Goal: Transaction & Acquisition: Purchase product/service

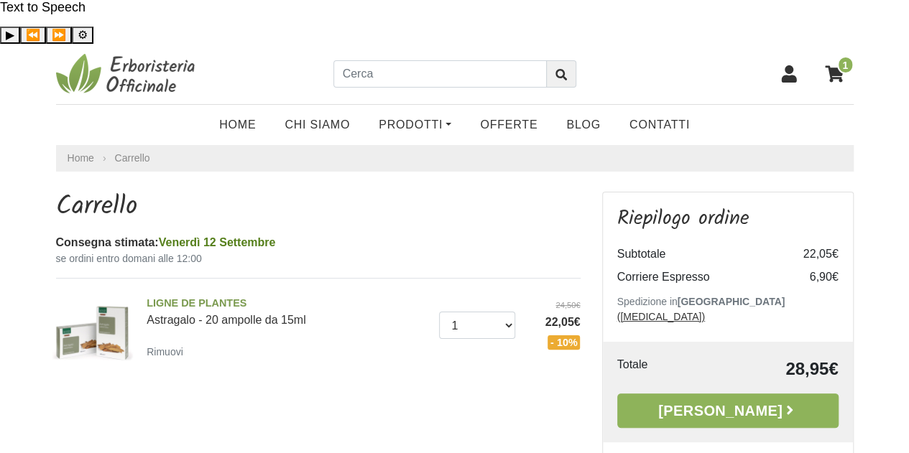
click at [111, 301] on img at bounding box center [93, 332] width 85 height 85
click at [167, 346] on small "Rimuovi" at bounding box center [165, 351] width 37 height 11
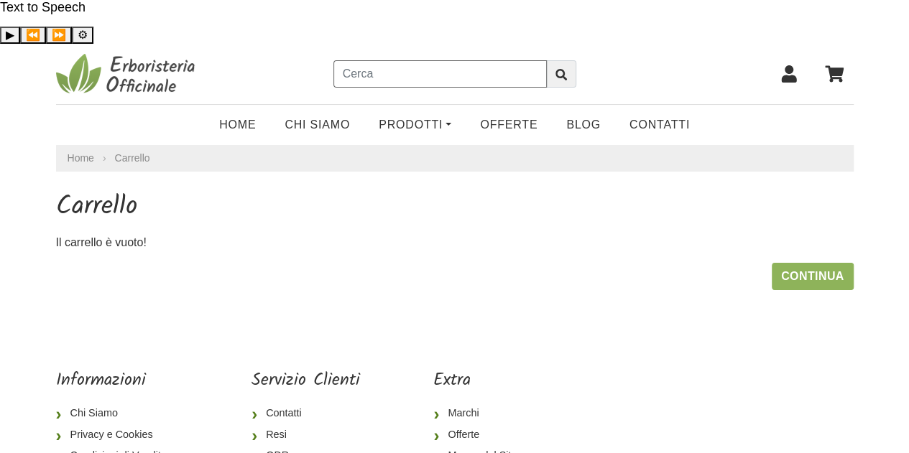
click at [447, 60] on input "text" at bounding box center [439, 73] width 213 height 27
type input "sistema natura cleansing oil"
click at [546, 60] on button "submit" at bounding box center [561, 73] width 30 height 27
